Goal: Find specific page/section: Find specific page/section

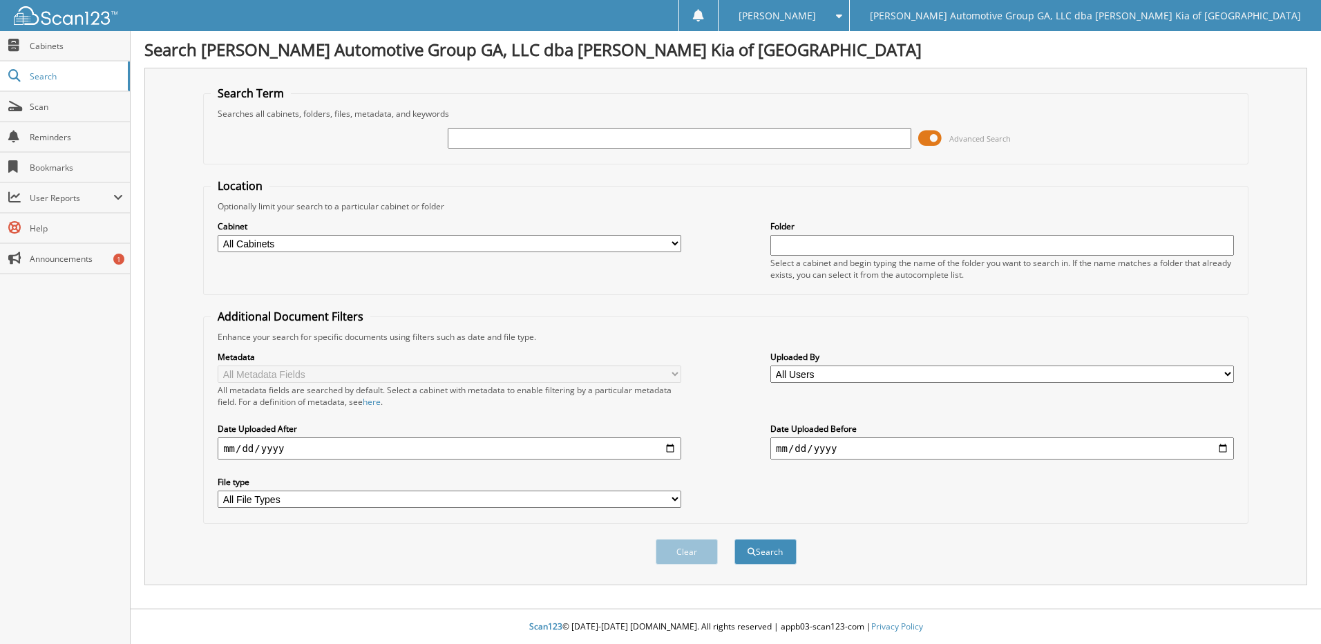
click at [514, 138] on input "text" at bounding box center [680, 138] width 464 height 21
type input "3"
type input "403755"
click at [735, 539] on button "Search" at bounding box center [766, 552] width 62 height 26
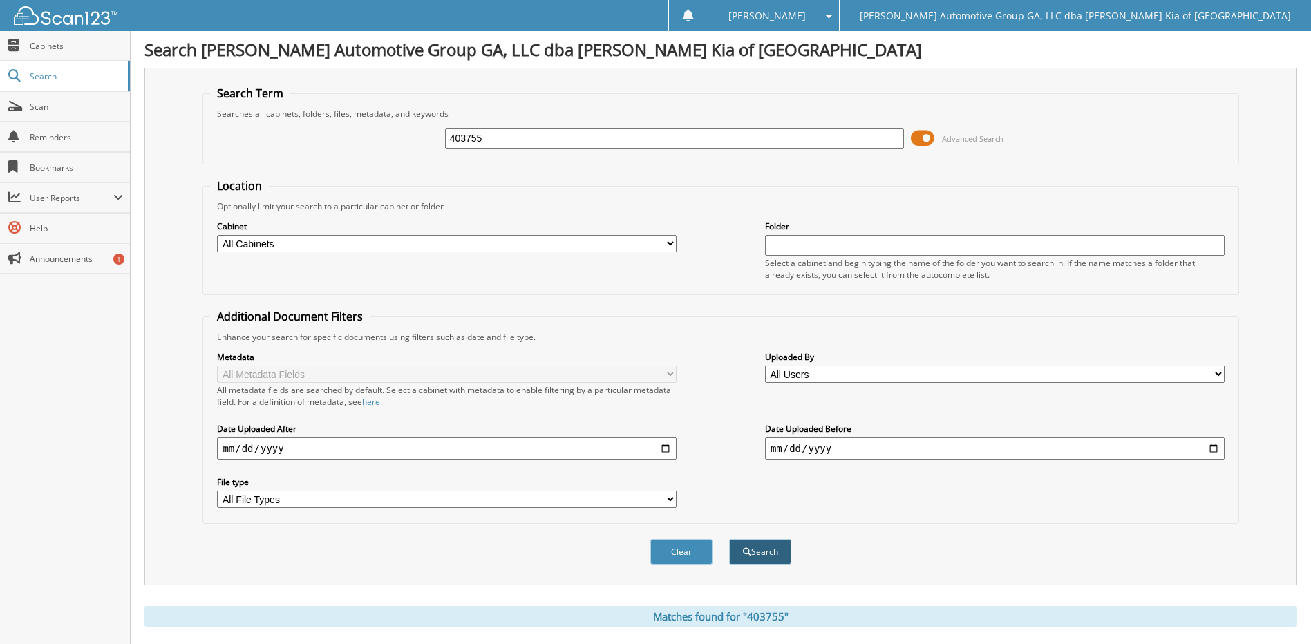
click at [760, 547] on button "Search" at bounding box center [760, 552] width 62 height 26
drag, startPoint x: 463, startPoint y: 135, endPoint x: 400, endPoint y: 131, distance: 63.1
click at [400, 131] on div "403755 Advanced Search" at bounding box center [720, 138] width 1021 height 37
click at [458, 138] on input "text" at bounding box center [675, 138] width 460 height 21
paste input "KNDEU2AA4P7354635"
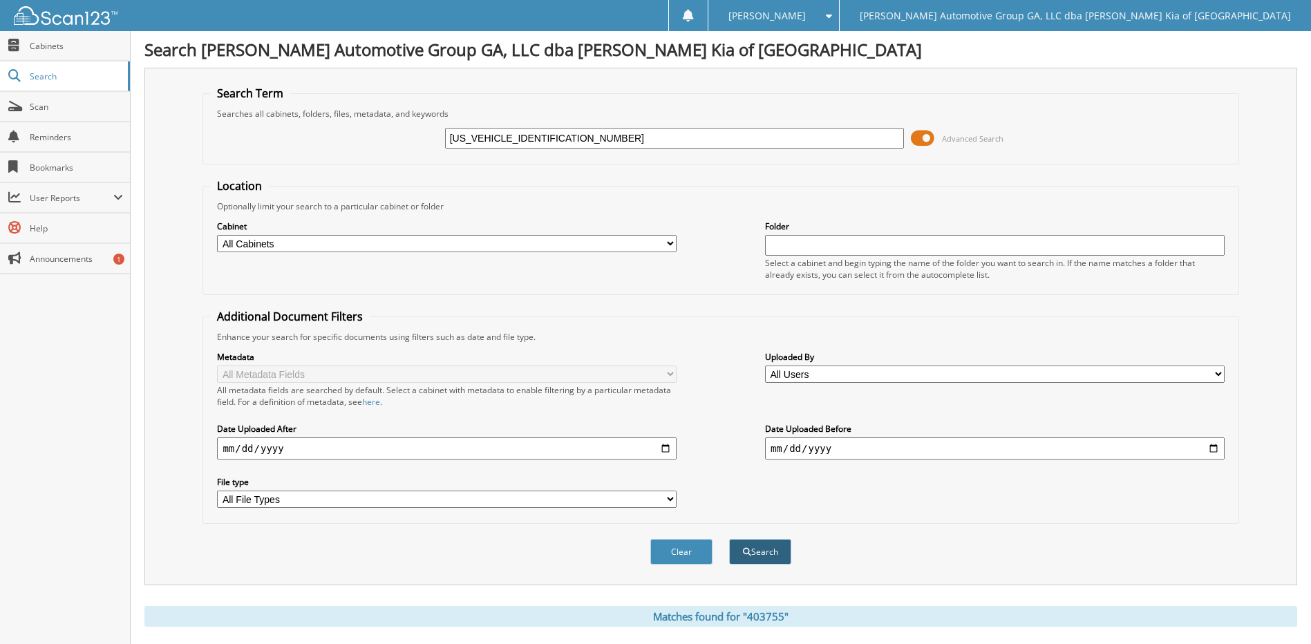
type input "KNDEU2AA4P7354635"
click at [753, 550] on button "Search" at bounding box center [760, 552] width 62 height 26
click at [51, 108] on span "Scan" at bounding box center [76, 107] width 93 height 12
click at [56, 72] on span "Search" at bounding box center [75, 76] width 91 height 12
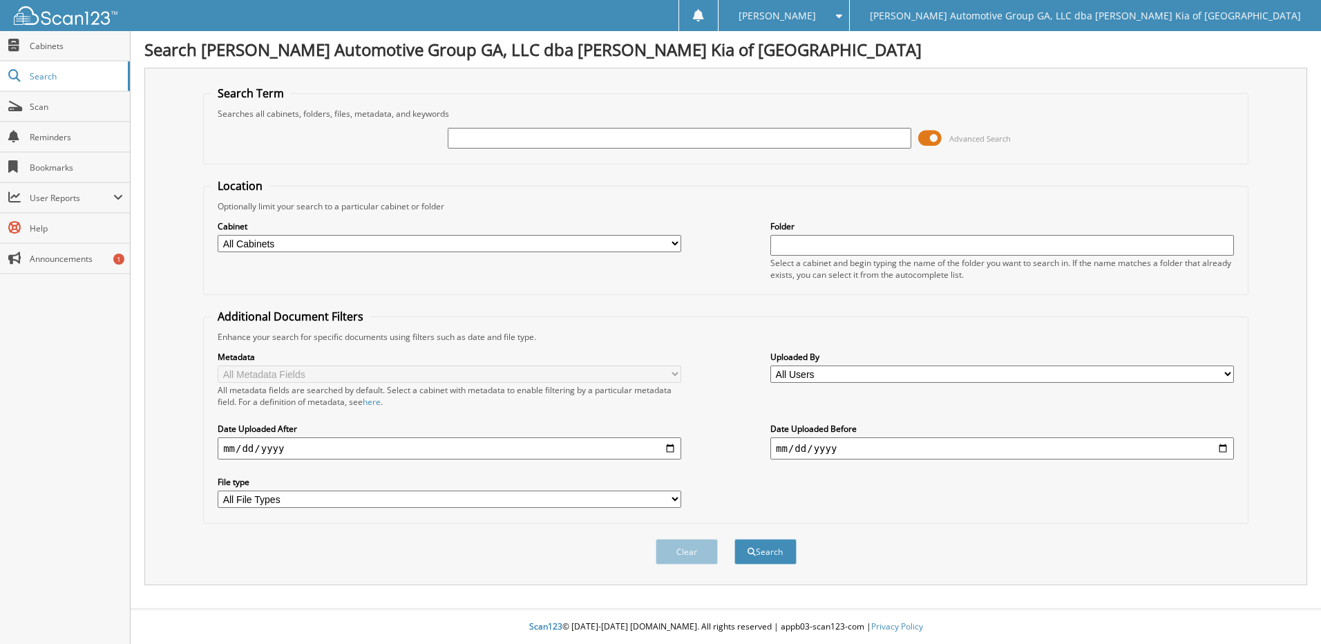
click at [931, 138] on span at bounding box center [930, 138] width 23 height 21
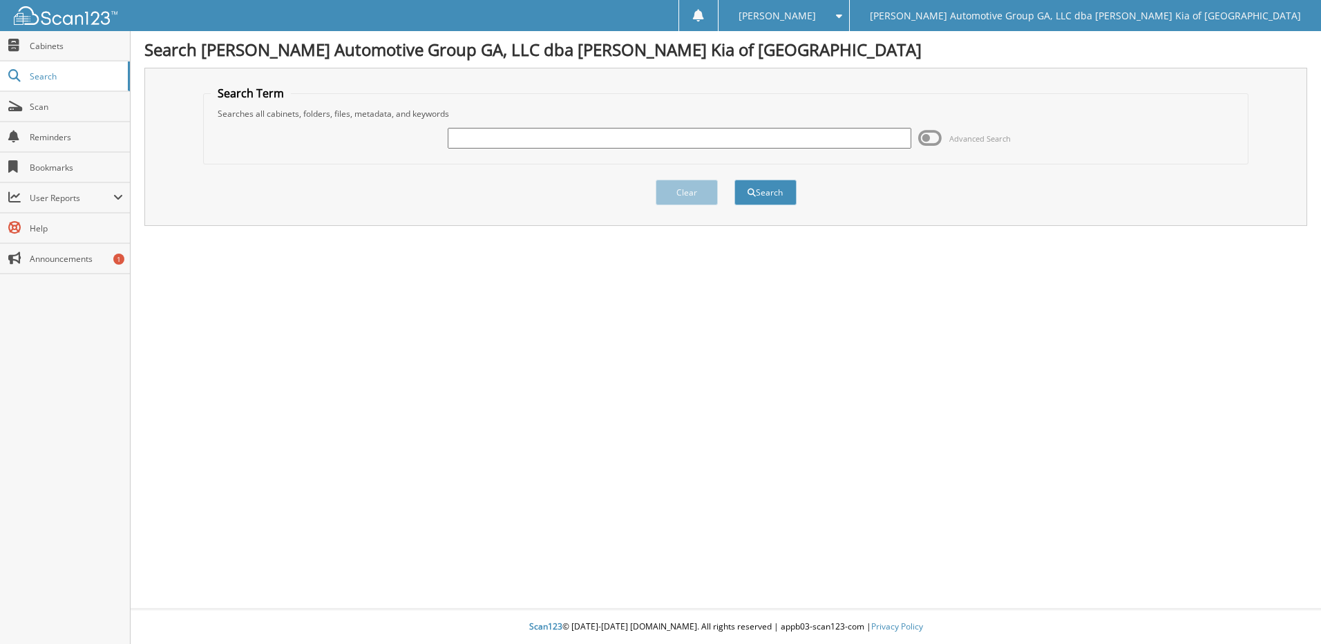
click at [930, 137] on span at bounding box center [930, 138] width 23 height 21
